Goal: Learn about a topic: Learn about a topic

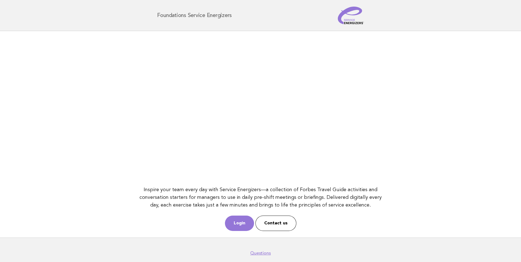
click at [239, 227] on link "Login" at bounding box center [239, 223] width 29 height 15
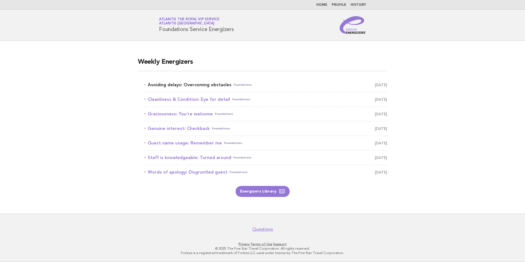
click at [211, 87] on link "Avoiding delays: Overcoming obstacles Foundations October 5" at bounding box center [265, 85] width 243 height 8
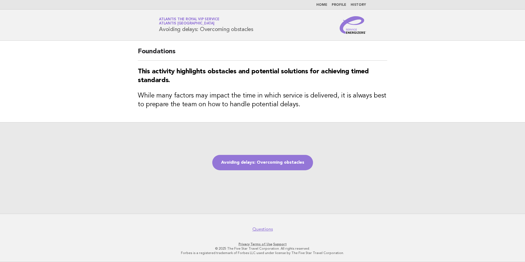
click at [346, 170] on div "Avoiding delays: Overcoming obstacles" at bounding box center [262, 167] width 525 height 91
click at [371, 203] on div "Avoiding delays: Overcoming obstacles" at bounding box center [262, 167] width 525 height 91
click at [391, 214] on footer "Questions Privacy · Terms of Use · Support © 2025 The Five Star Travel Corporat…" at bounding box center [262, 238] width 525 height 48
click at [260, 170] on link "Avoiding delays: Overcoming obstacles" at bounding box center [262, 162] width 101 height 15
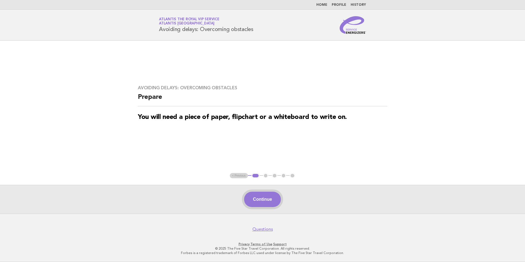
click at [258, 197] on button "Continue" at bounding box center [262, 199] width 37 height 15
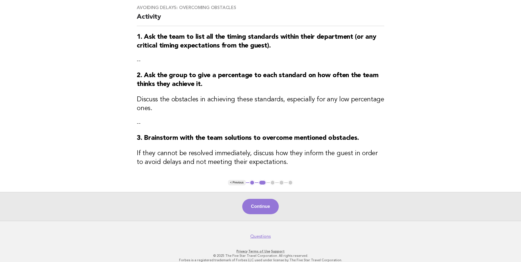
scroll to position [51, 0]
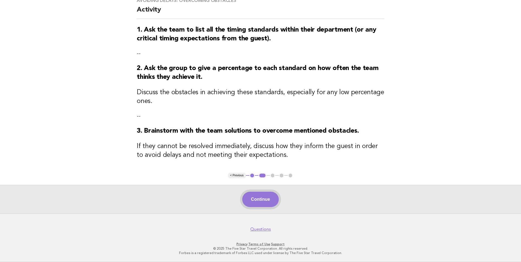
click at [268, 196] on button "Continue" at bounding box center [260, 199] width 37 height 15
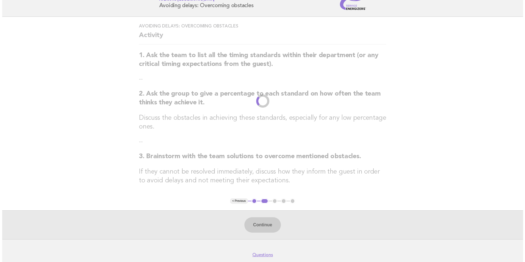
scroll to position [0, 0]
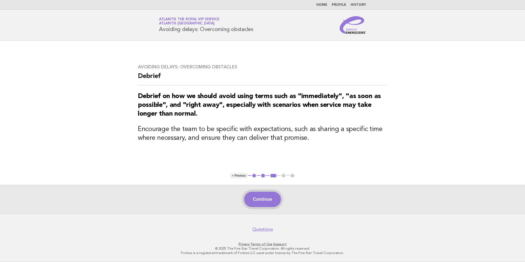
click at [264, 200] on button "Continue" at bounding box center [262, 199] width 37 height 15
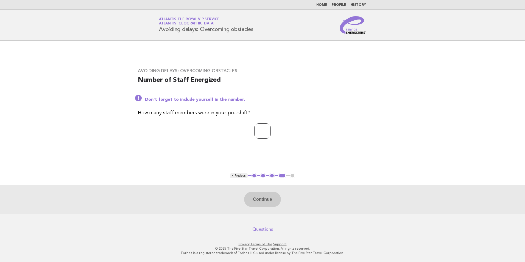
click at [267, 134] on input "number" at bounding box center [262, 130] width 16 height 15
type input "*"
click at [256, 197] on button "Continue" at bounding box center [262, 199] width 37 height 15
